Goal: Check status: Check status

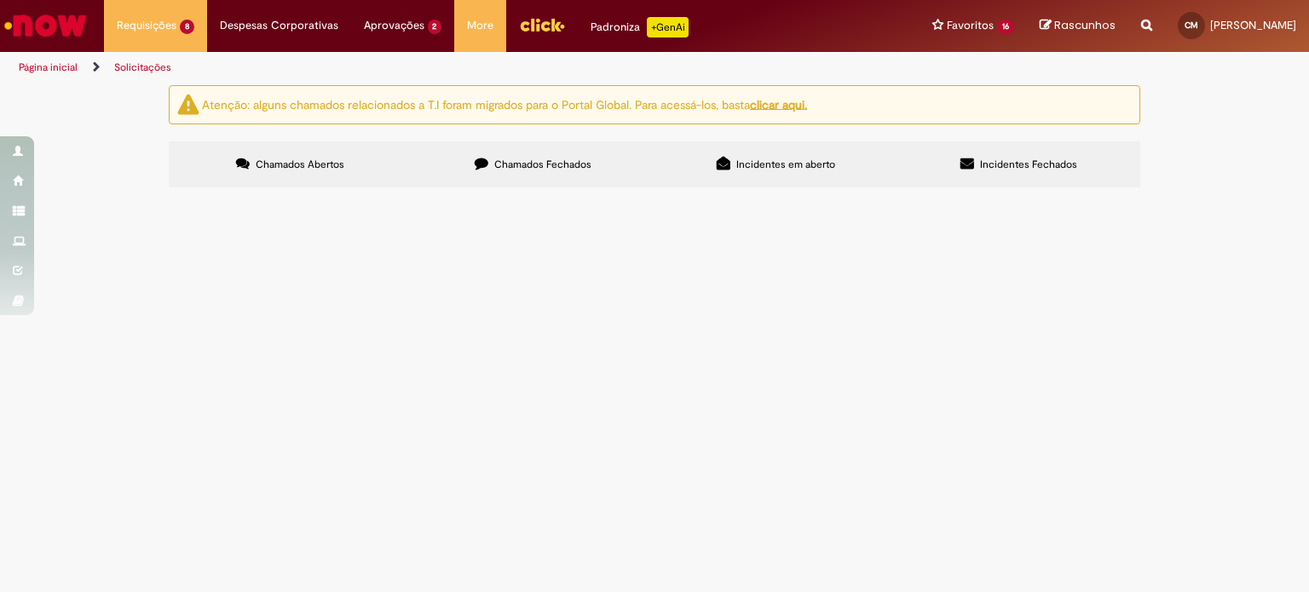
scroll to position [80, 0]
click at [0, 0] on span "Bom dia, Estou com problema no meu FGTS, está zerado. Segue em anexo o extrato.…" at bounding box center [0, 0] width 0 height 0
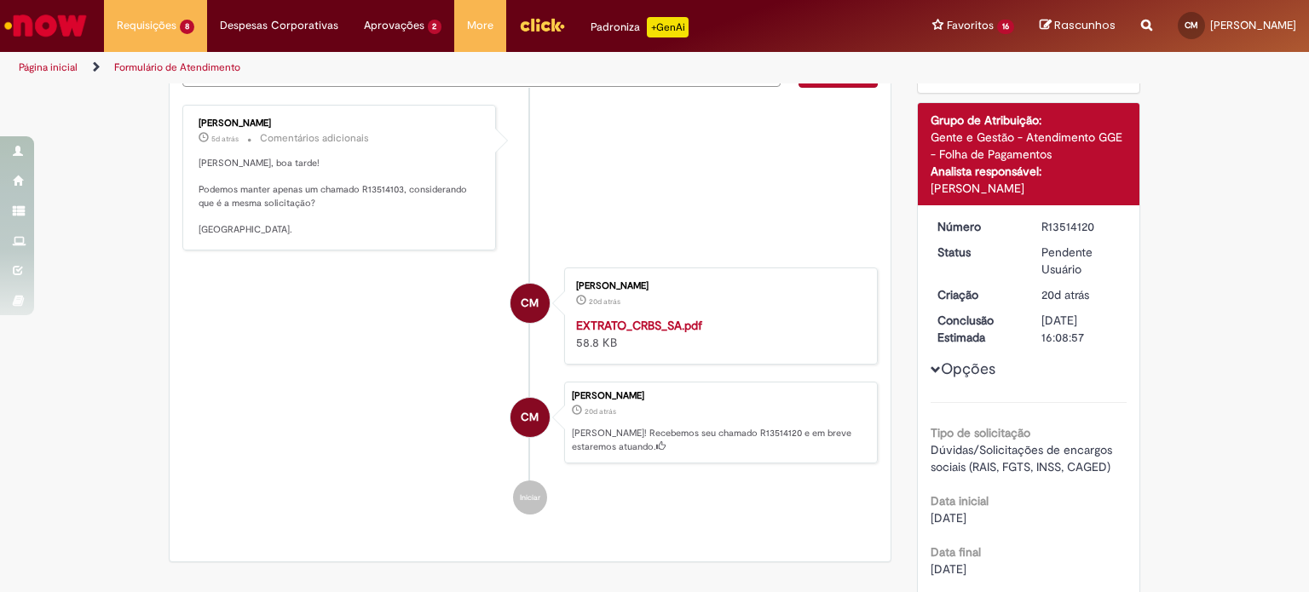
click at [729, 360] on div "Carla Castilho Martiniano 20d atrás 20 dias atrás EXTRATO_CRBS_SA.pdf 58.8 KB" at bounding box center [720, 316] width 303 height 87
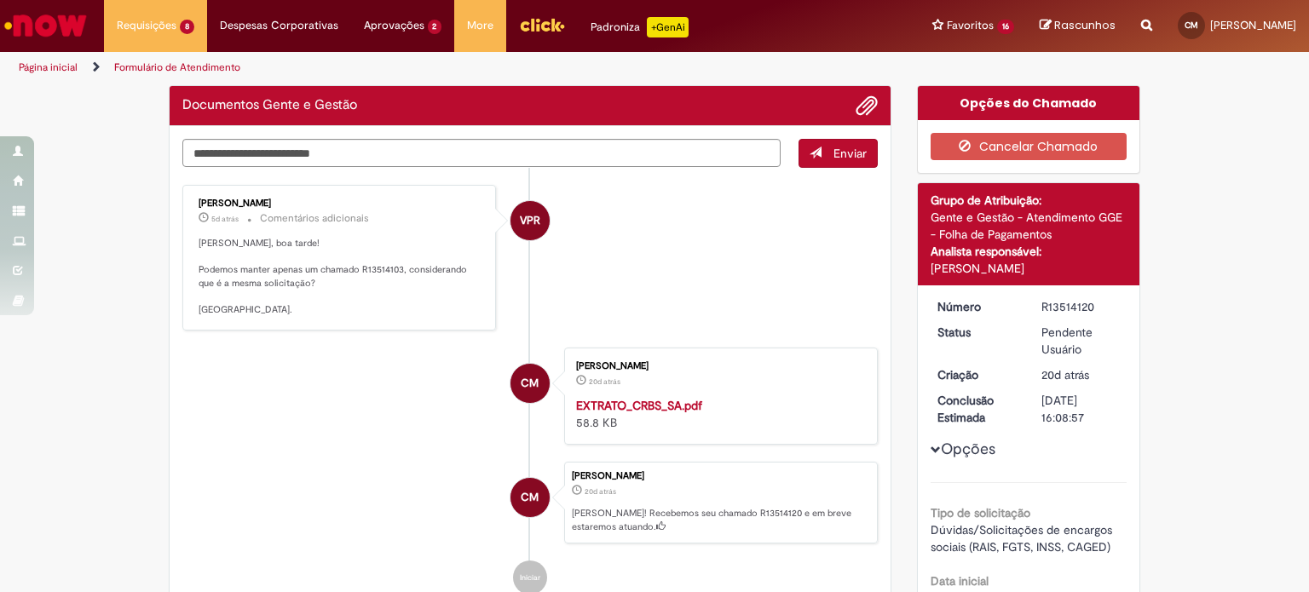
click at [381, 270] on p "Carla, boa tarde! Podemos manter apenas um chamado R13514103, considerando que …" at bounding box center [340, 277] width 284 height 80
click at [381, 269] on p "Carla, boa tarde! Podemos manter apenas um chamado R13514103, considerando que …" at bounding box center [340, 277] width 284 height 80
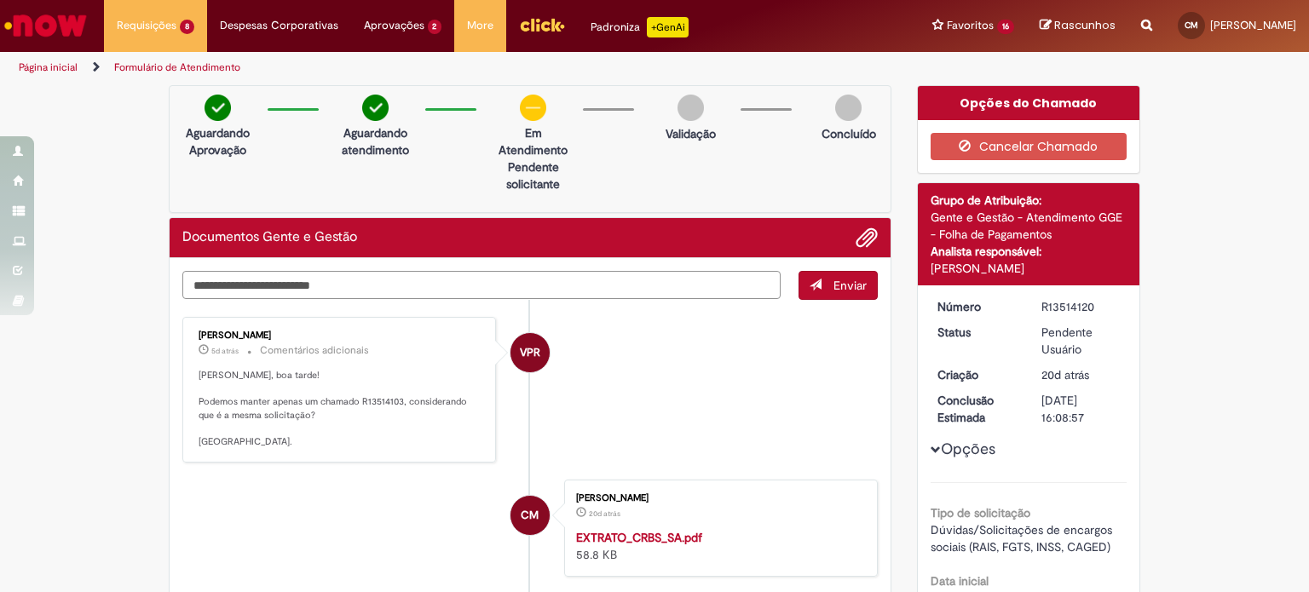
drag, startPoint x: 381, startPoint y: 269, endPoint x: 282, endPoint y: 285, distance: 100.0
click at [380, 271] on textarea "Digite sua mensagem aqui..." at bounding box center [481, 285] width 598 height 29
click at [250, 411] on p "Carla, boa tarde! Podemos manter apenas um chamado R13514103, considerando que …" at bounding box center [340, 409] width 284 height 80
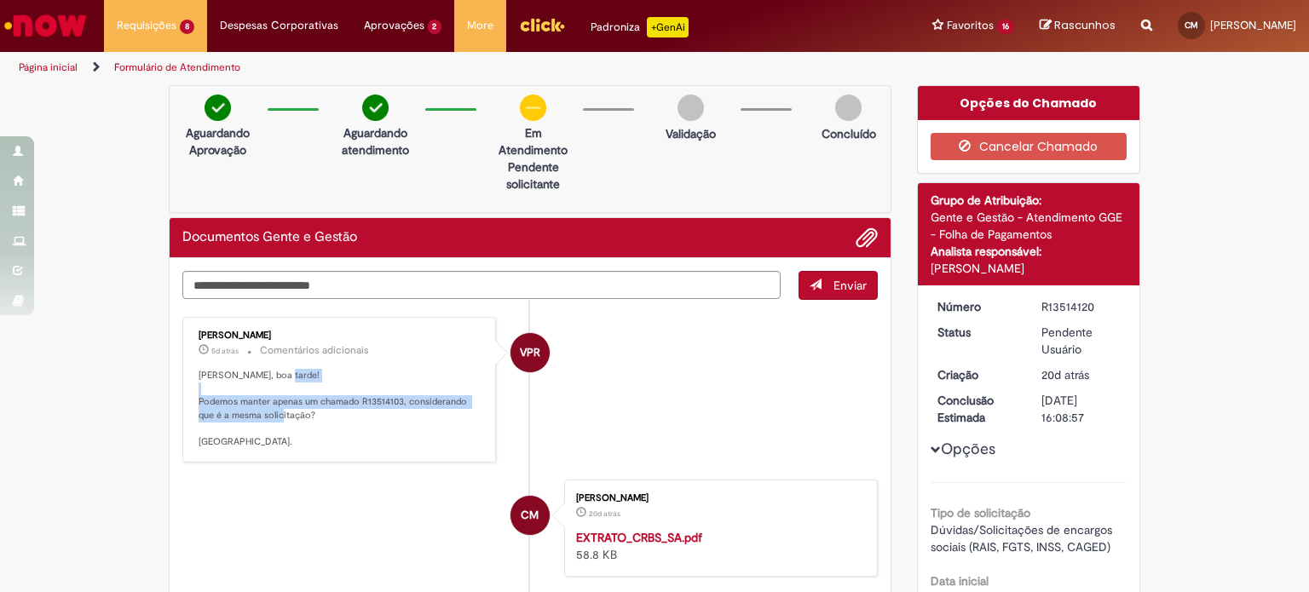
click at [316, 408] on p "Carla, boa tarde! Podemos manter apenas um chamado R13514103, considerando que …" at bounding box center [340, 409] width 284 height 80
click at [292, 407] on p "Carla, boa tarde! Podemos manter apenas um chamado R13514103, considerando que …" at bounding box center [340, 409] width 284 height 80
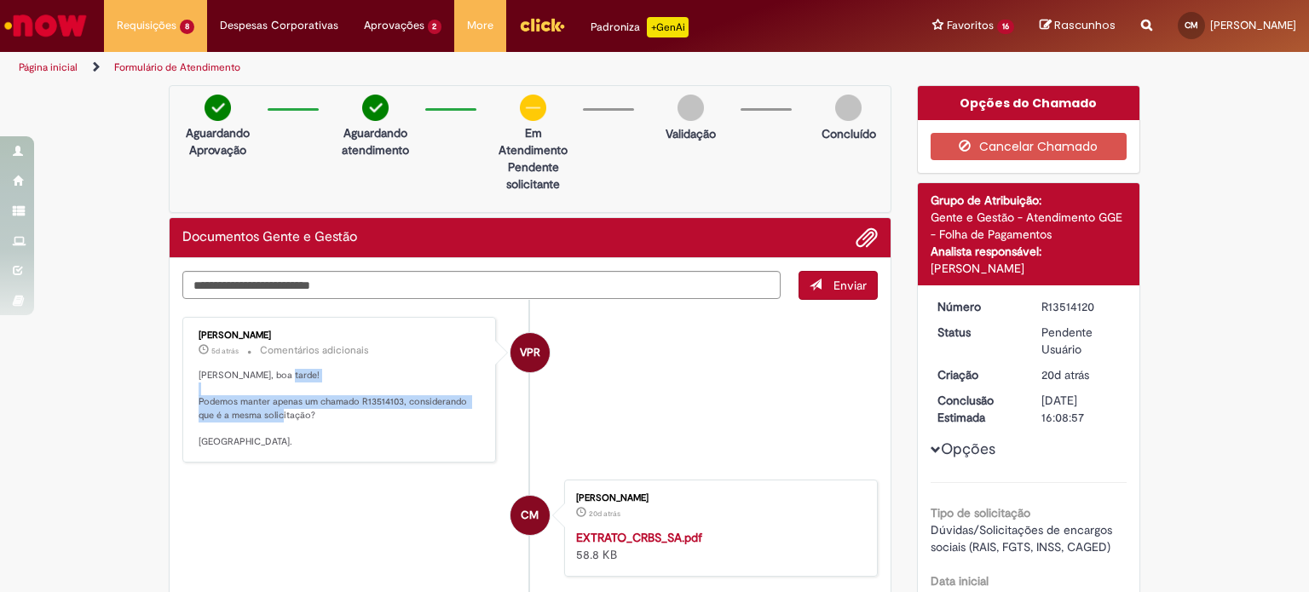
click at [292, 406] on p "Carla, boa tarde! Podemos manter apenas um chamado R13514103, considerando que …" at bounding box center [340, 409] width 284 height 80
click at [360, 405] on p "Carla, boa tarde! Podemos manter apenas um chamado R13514103, considerando que …" at bounding box center [340, 409] width 284 height 80
click at [590, 282] on textarea "Digite sua mensagem aqui..." at bounding box center [481, 285] width 598 height 29
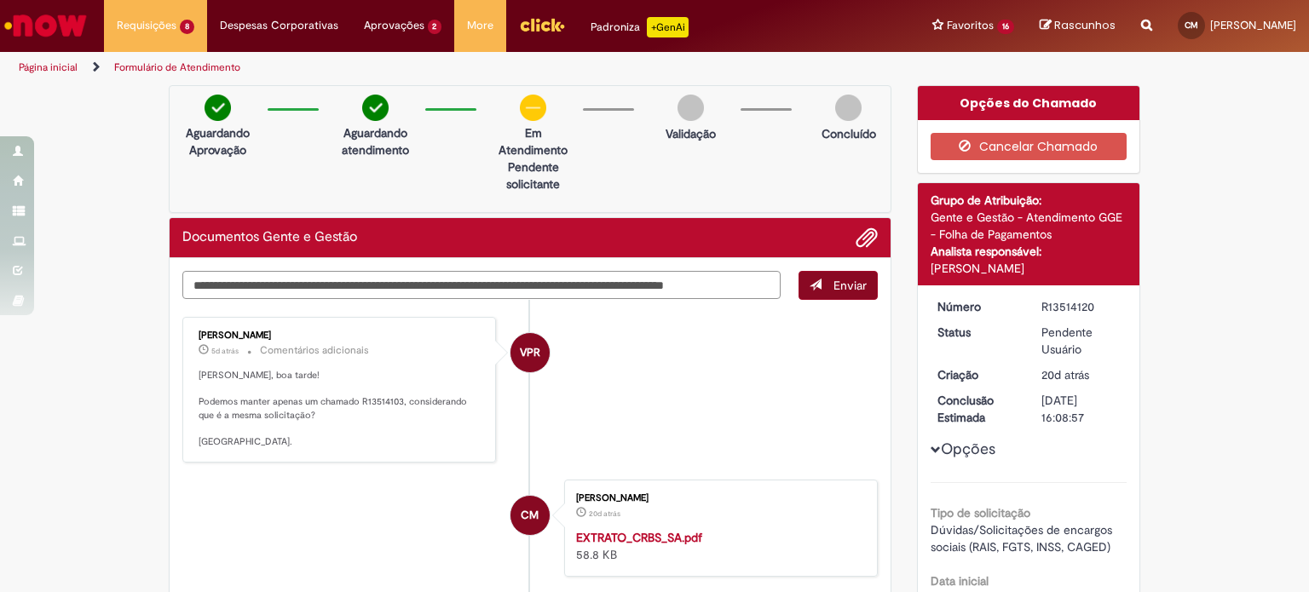
type textarea "**********"
click at [814, 285] on span "submit" at bounding box center [815, 285] width 12 height 12
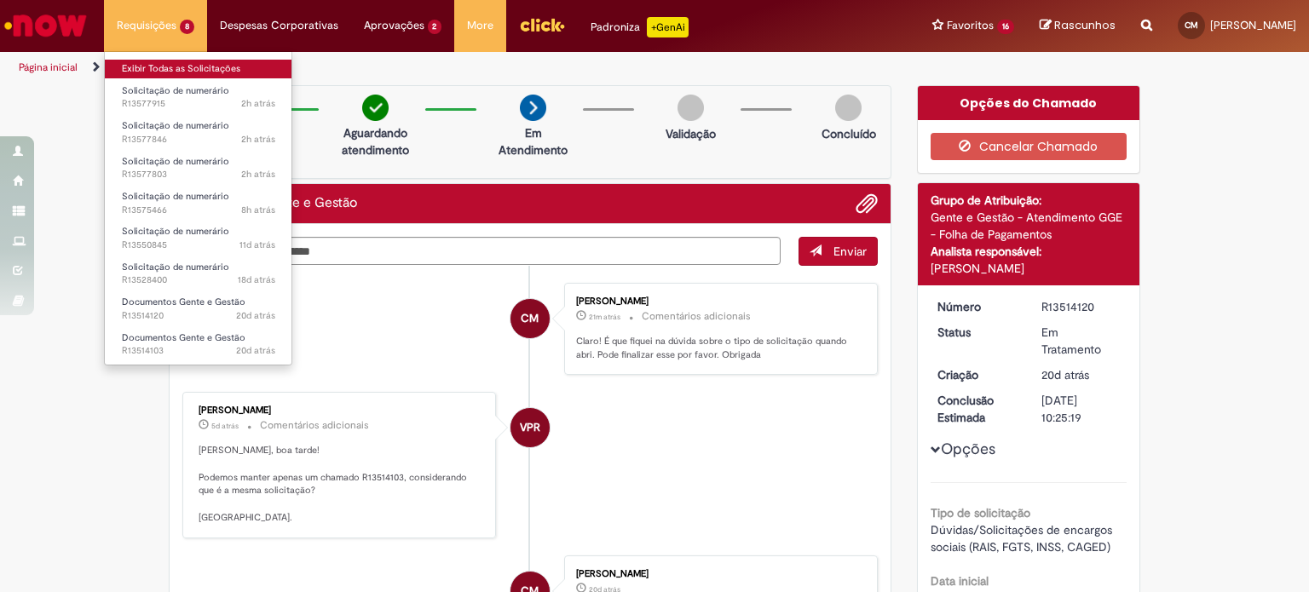
click at [187, 65] on link "Exibir Todas as Solicitações" at bounding box center [198, 69] width 187 height 19
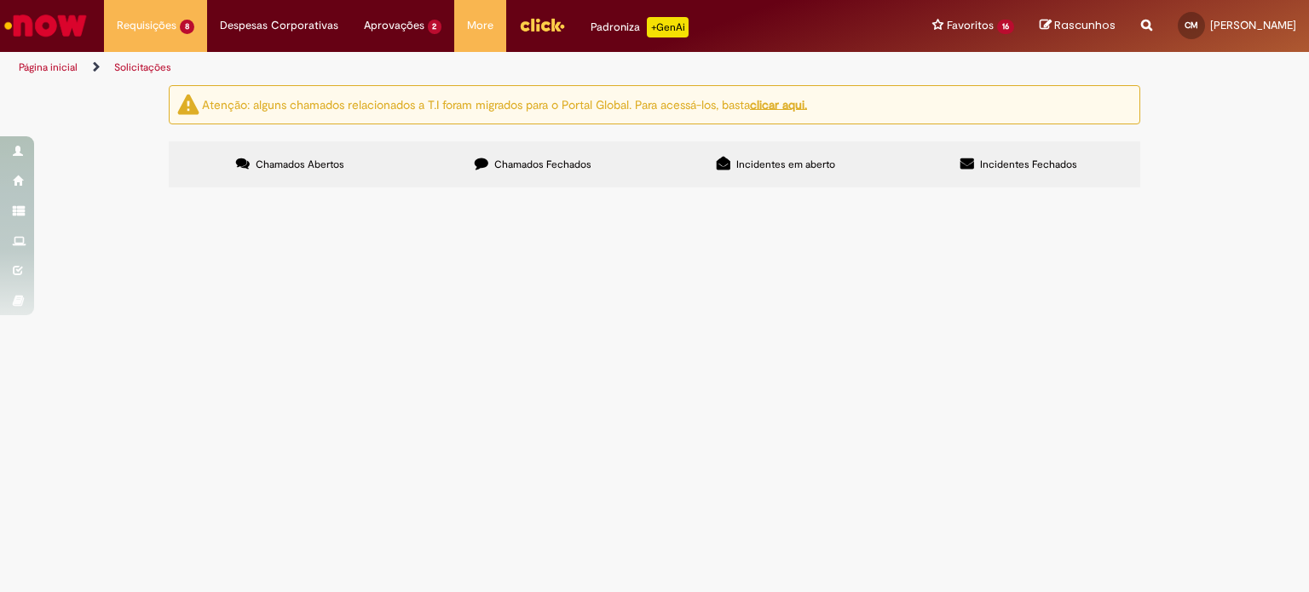
scroll to position [80, 0]
click at [0, 0] on span "Bom dia, Estou com problema no meu FGTS, está zerado. Segue em anexo o extrato.…" at bounding box center [0, 0] width 0 height 0
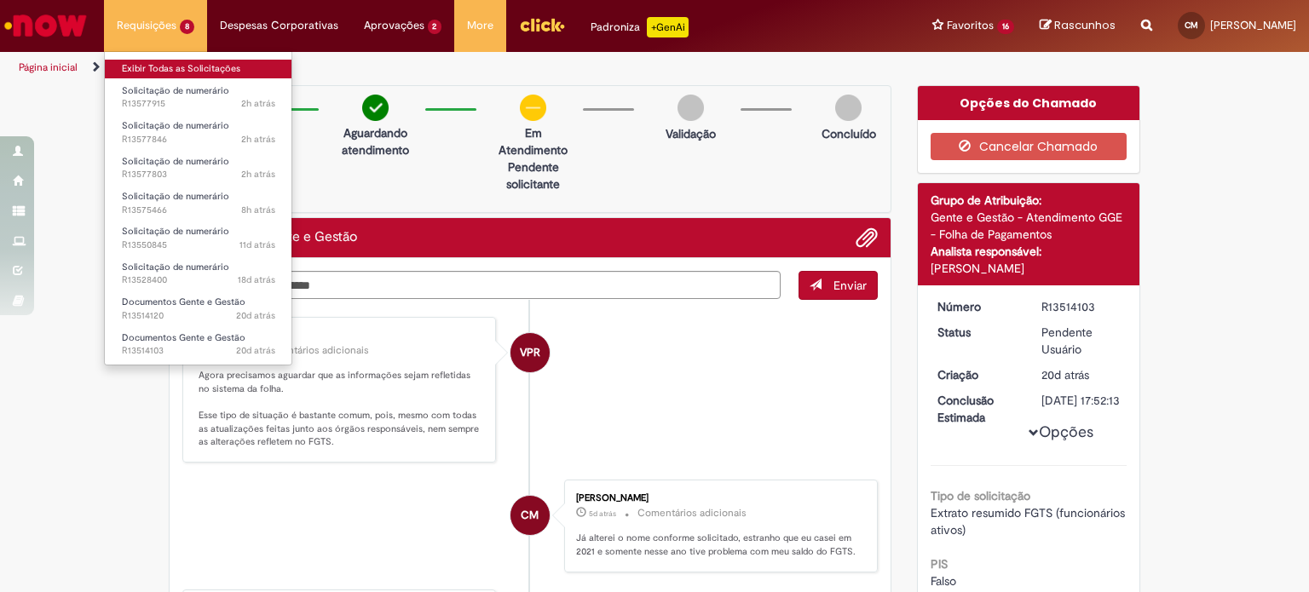
click at [218, 69] on link "Exibir Todas as Solicitações" at bounding box center [198, 69] width 187 height 19
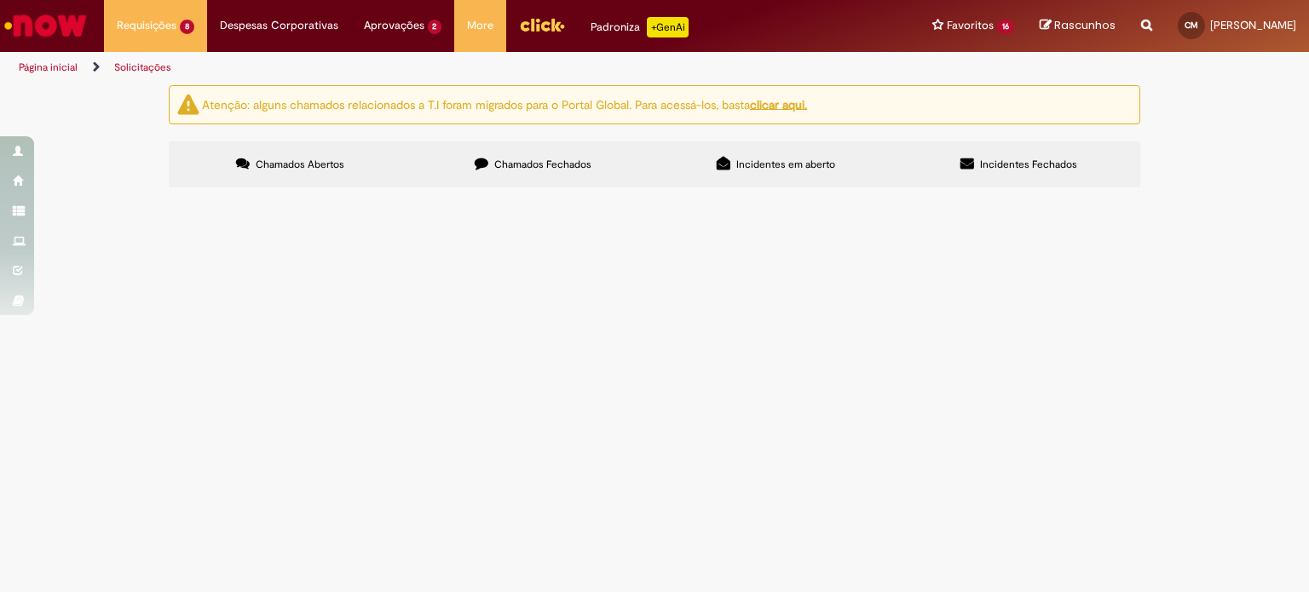
scroll to position [80, 0]
click at [0, 0] on span "Pagamento Condominio Wals Agosto" at bounding box center [0, 0] width 0 height 0
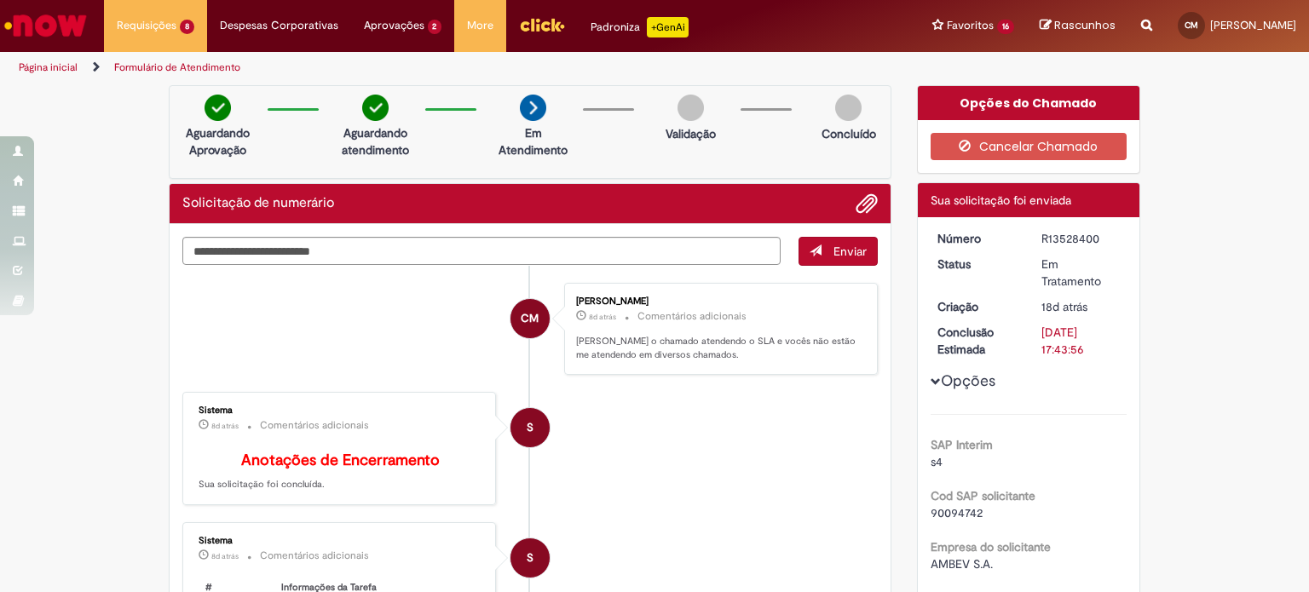
click at [821, 452] on li "S Sistema 8d atrás 8 dias atrás Comentários adicionais Anotações de Encerrament…" at bounding box center [529, 448] width 695 height 113
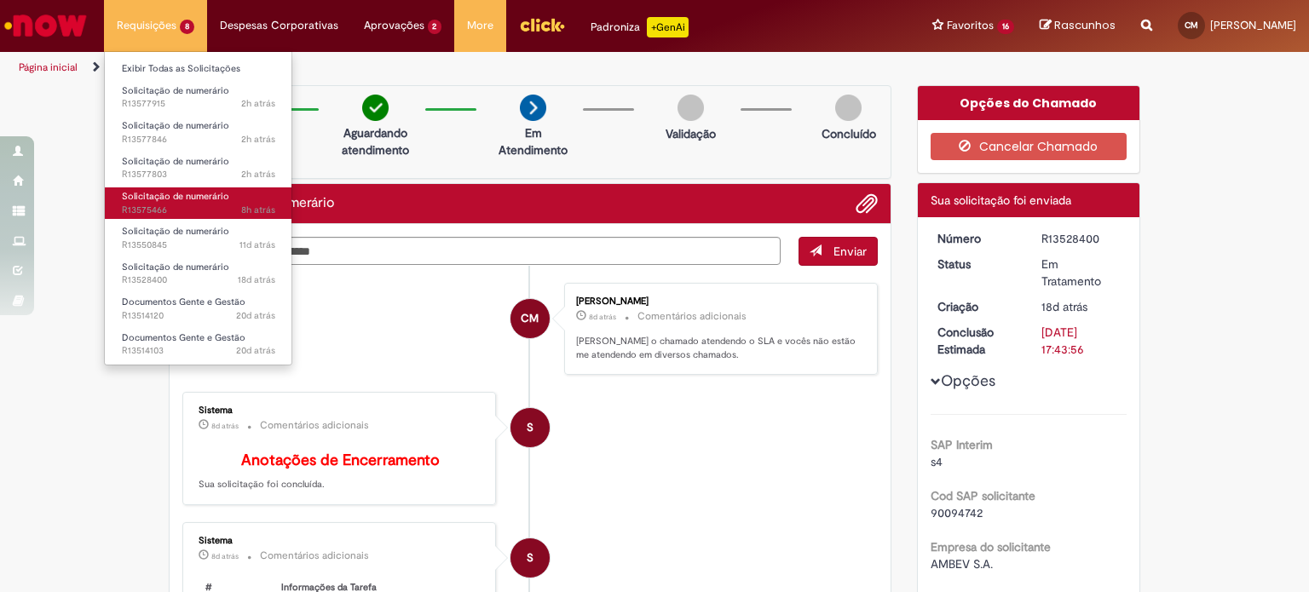
click at [197, 199] on span "Solicitação de numerário" at bounding box center [175, 196] width 107 height 13
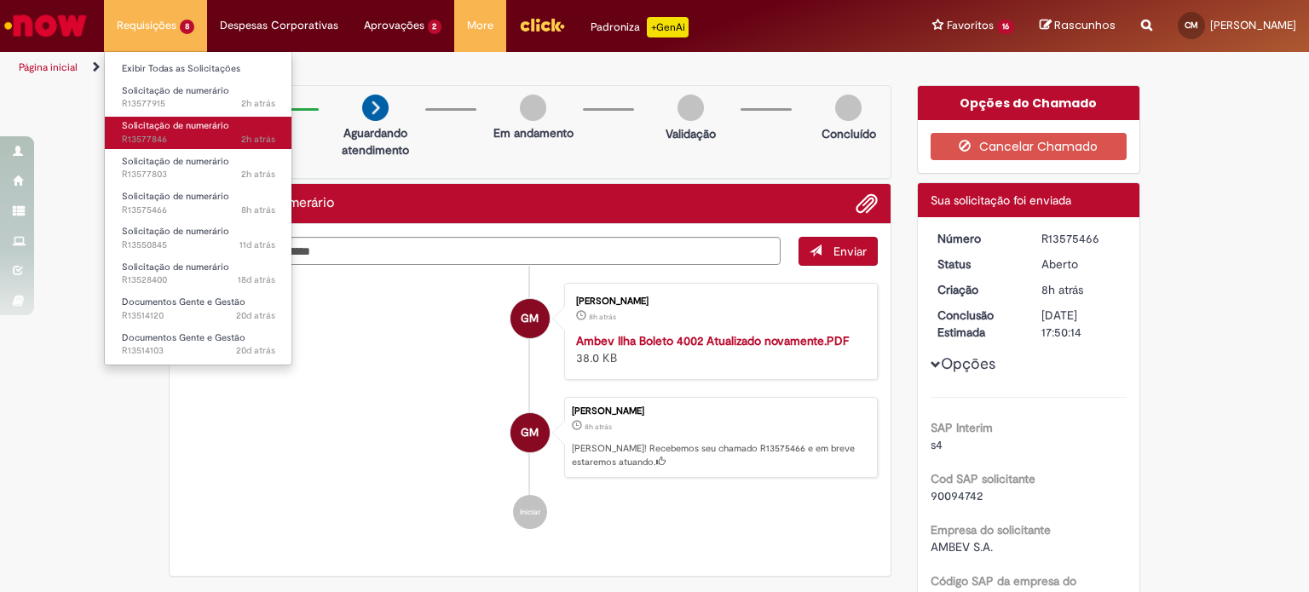
click at [198, 129] on span "Solicitação de numerário" at bounding box center [175, 125] width 107 height 13
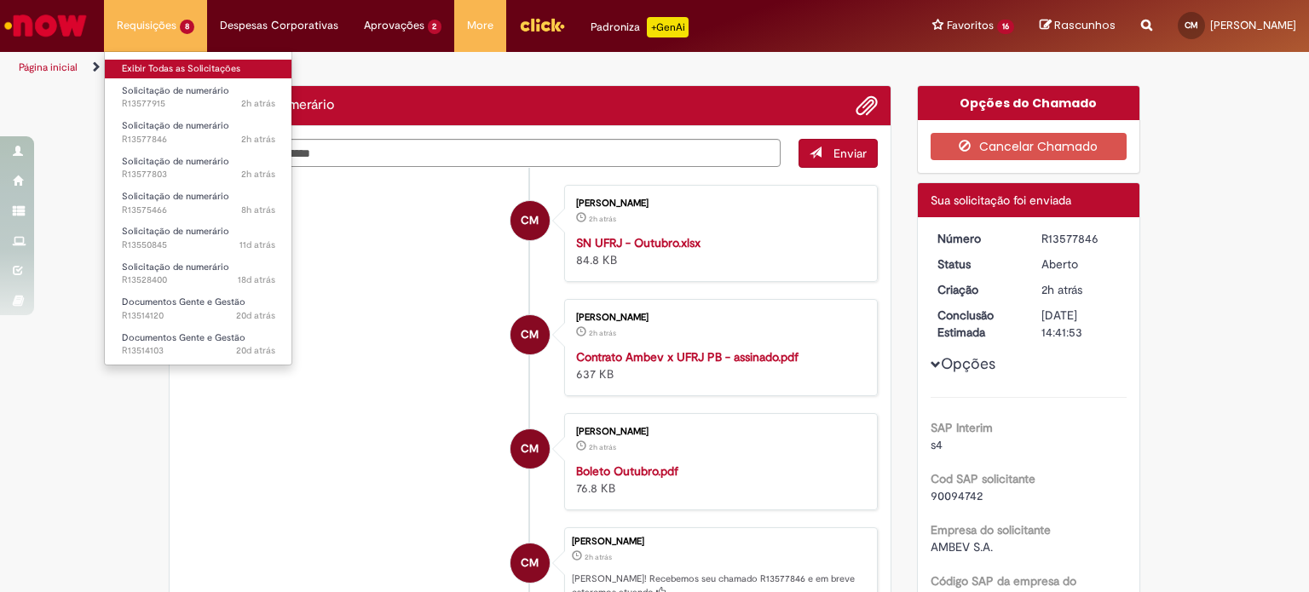
click at [177, 74] on link "Exibir Todas as Solicitações" at bounding box center [198, 69] width 187 height 19
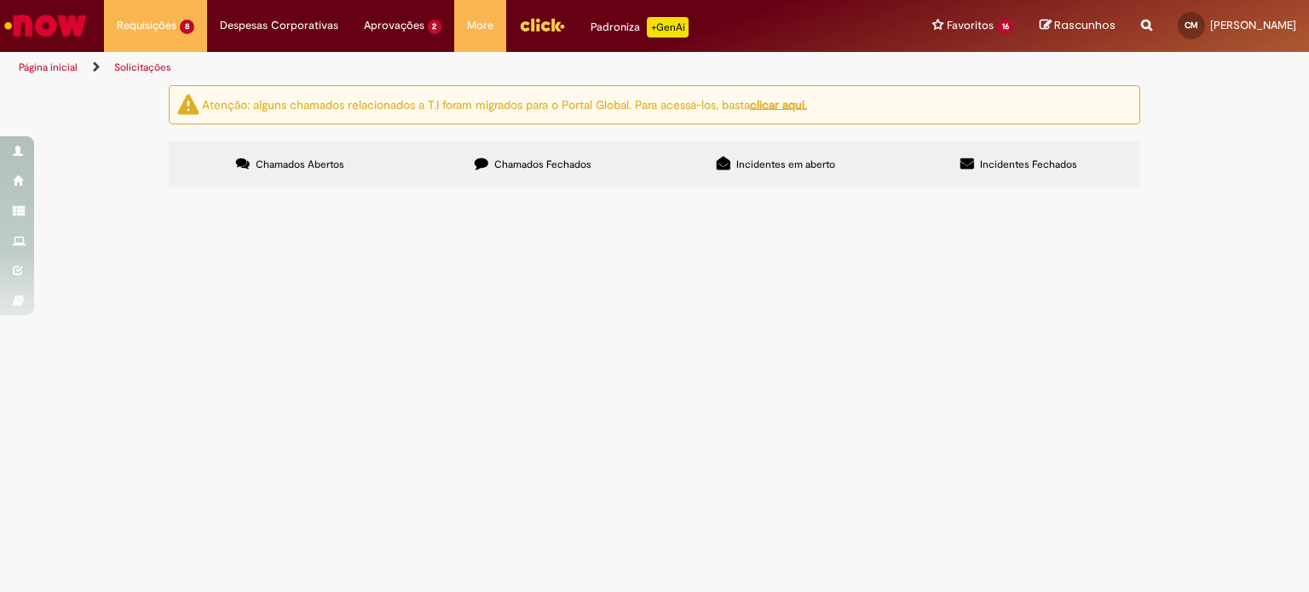
scroll to position [80, 0]
click at [486, 80] on ul "Página inicial Solicitações" at bounding box center [436, 68] width 847 height 32
click at [481, 141] on label "Chamados Fechados" at bounding box center [532, 164] width 243 height 46
click at [1187, 193] on div "Atenção: alguns chamados relacionados a T.I foram migrados para o Portal Global…" at bounding box center [654, 138] width 1309 height 107
